Goal: Navigation & Orientation: Find specific page/section

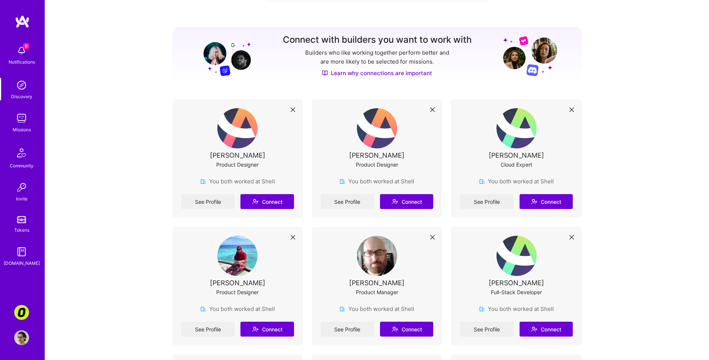
scroll to position [73, 0]
click at [20, 253] on img at bounding box center [21, 252] width 15 height 15
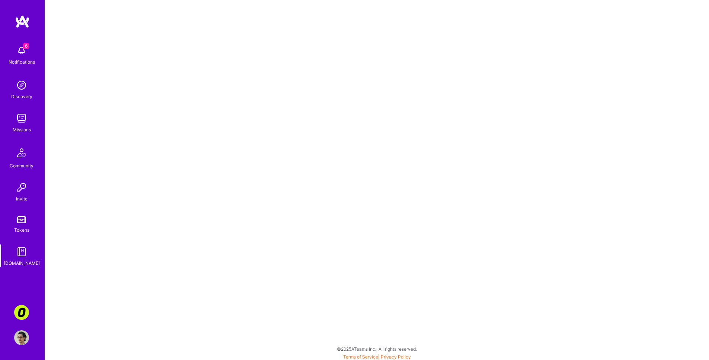
click at [26, 51] on img at bounding box center [21, 50] width 15 height 15
